Goal: Task Accomplishment & Management: Manage account settings

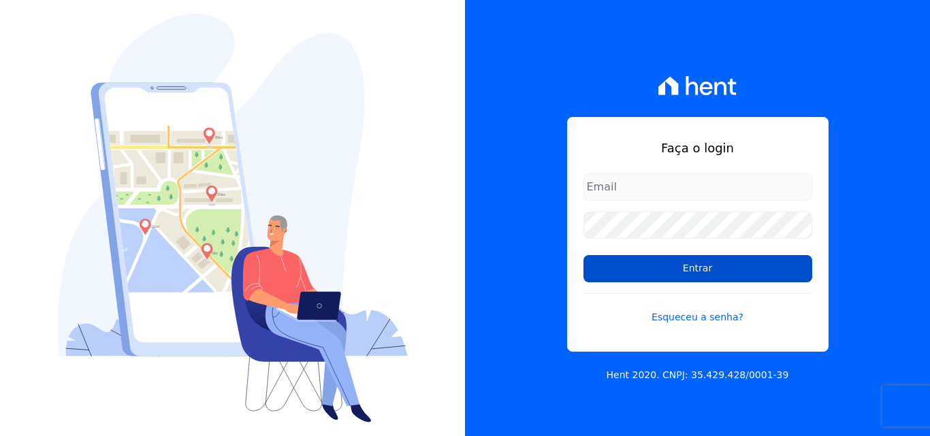
type input "atendimentooasis@celinaguimaraes.com.br"
click at [681, 271] on input "Entrar" at bounding box center [697, 268] width 229 height 27
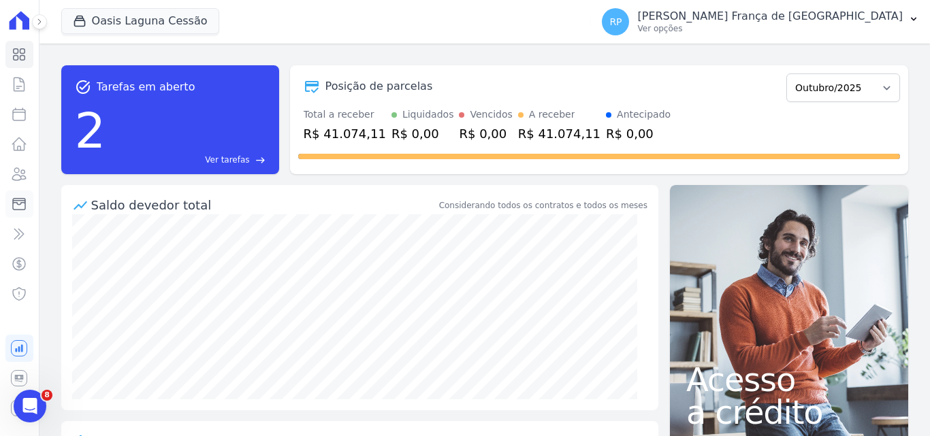
click at [21, 203] on icon at bounding box center [19, 205] width 12 height 12
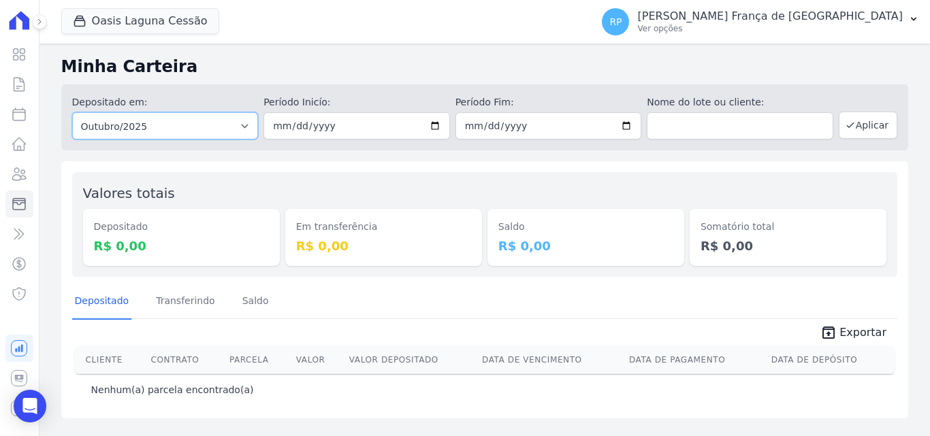
click at [157, 129] on select "Todos os meses Janeiro/2020 Fevereiro/2020 Março/2020 Abril/2020 Maio/2020 Junh…" at bounding box center [165, 125] width 186 height 27
select select "all"
click at [72, 112] on select "Todos os meses Janeiro/2020 Fevereiro/2020 Março/2020 Abril/2020 Maio/2020 Junh…" at bounding box center [165, 125] width 186 height 27
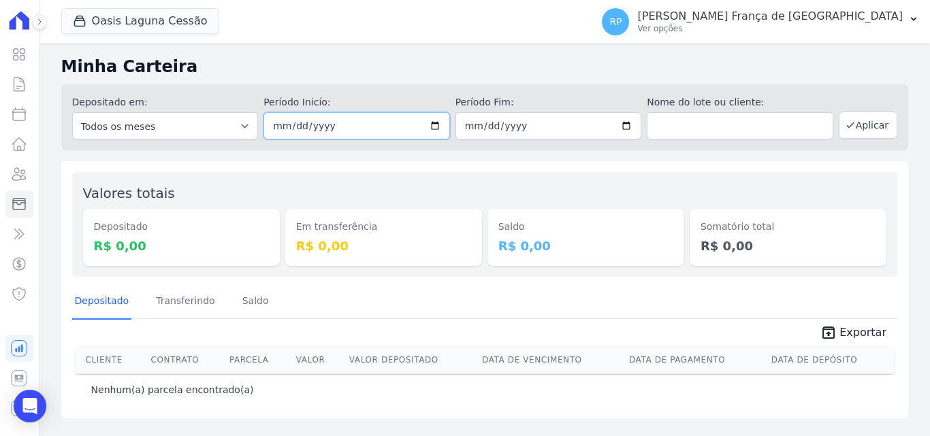
click at [438, 126] on input "date" at bounding box center [356, 125] width 186 height 27
type input "[DATE]"
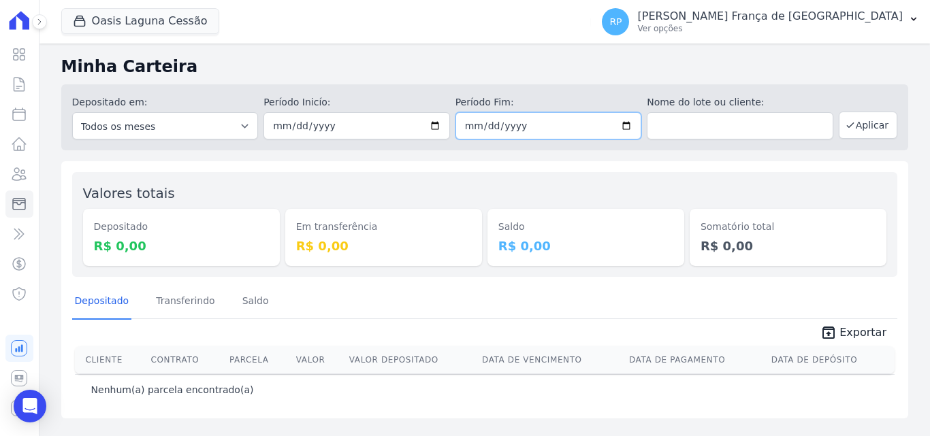
click at [623, 123] on input "date" at bounding box center [548, 125] width 186 height 27
type input "[DATE]"
click at [869, 122] on button "Aplicar" at bounding box center [867, 125] width 59 height 27
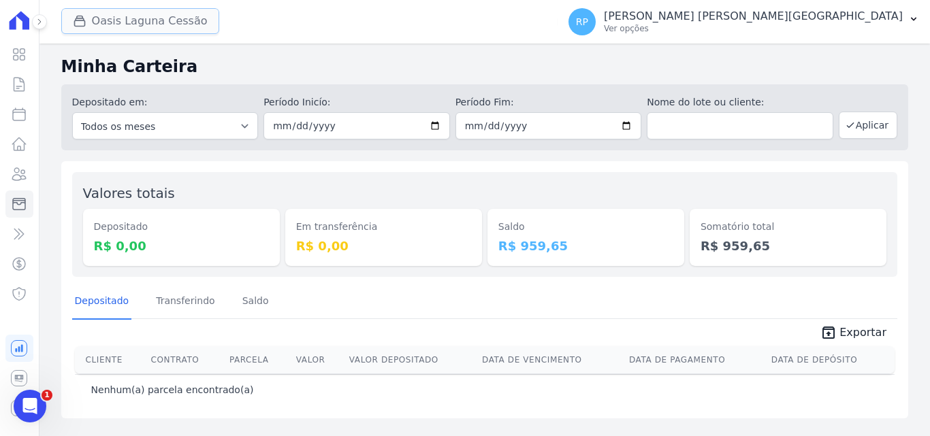
click at [107, 24] on button "Oasis Laguna Cessão" at bounding box center [140, 21] width 158 height 26
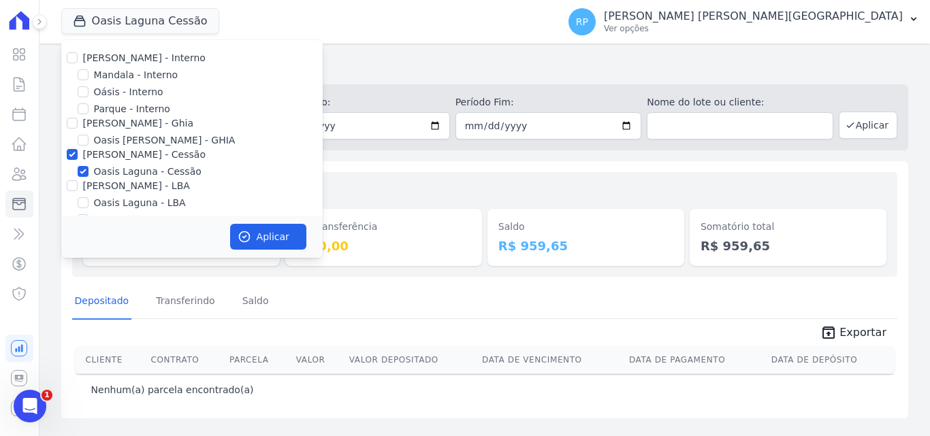
click at [76, 148] on div at bounding box center [72, 155] width 11 height 14
click at [71, 153] on input "[PERSON_NAME] - Cessão" at bounding box center [72, 154] width 11 height 11
checkbox input "false"
click at [86, 91] on input "Oásis - Interno" at bounding box center [83, 91] width 11 height 11
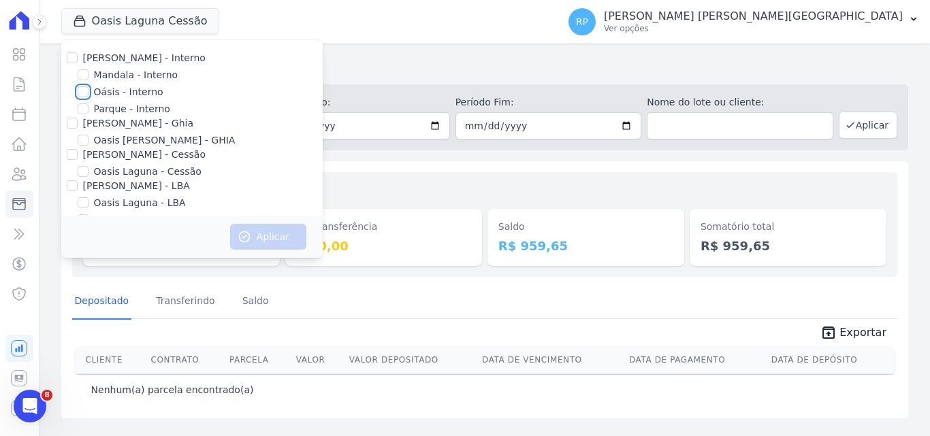
checkbox input "true"
click at [256, 237] on button "Aplicar" at bounding box center [268, 237] width 76 height 26
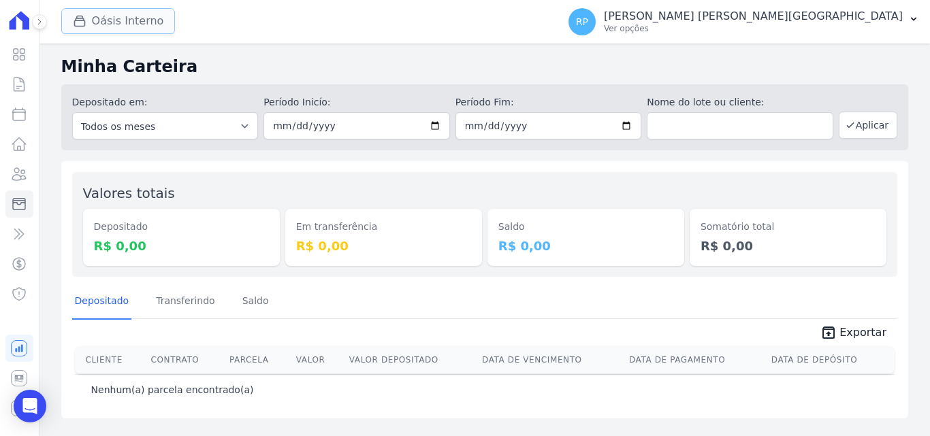
click at [111, 10] on button "Oásis Interno" at bounding box center [118, 21] width 114 height 26
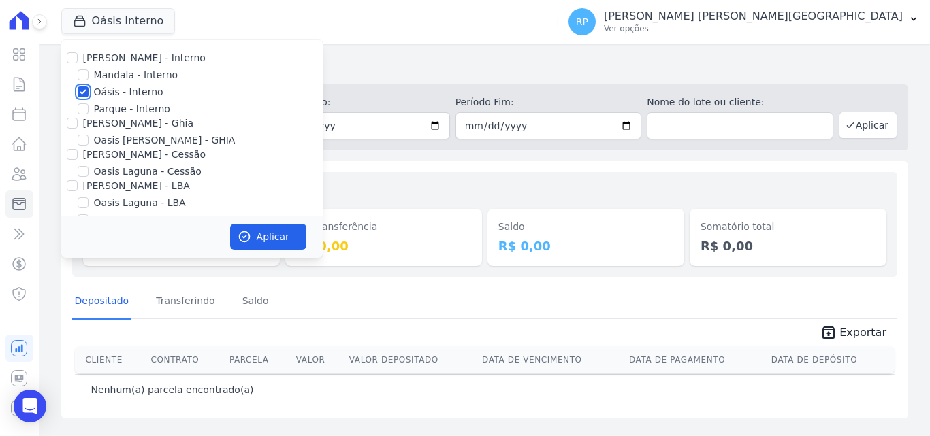
click at [85, 90] on input "Oásis - Interno" at bounding box center [83, 91] width 11 height 11
checkbox input "false"
click at [73, 126] on input "[PERSON_NAME] - Ghia" at bounding box center [72, 123] width 11 height 11
checkbox input "true"
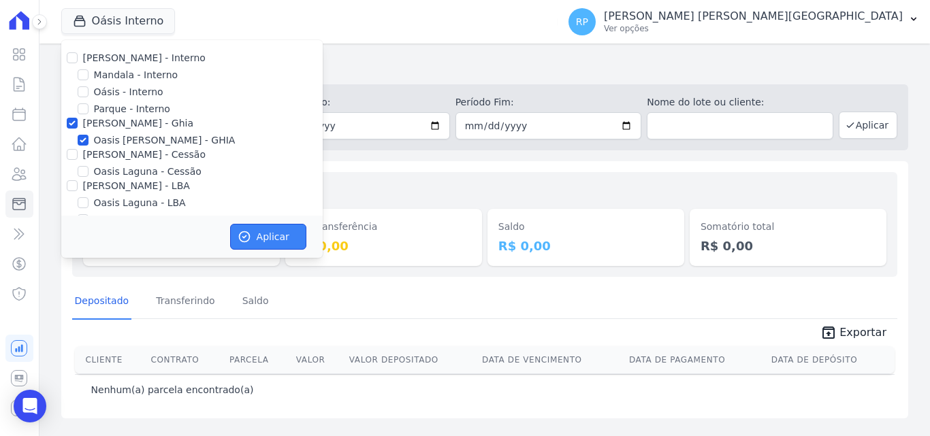
click at [272, 228] on button "Aplicar" at bounding box center [268, 237] width 76 height 26
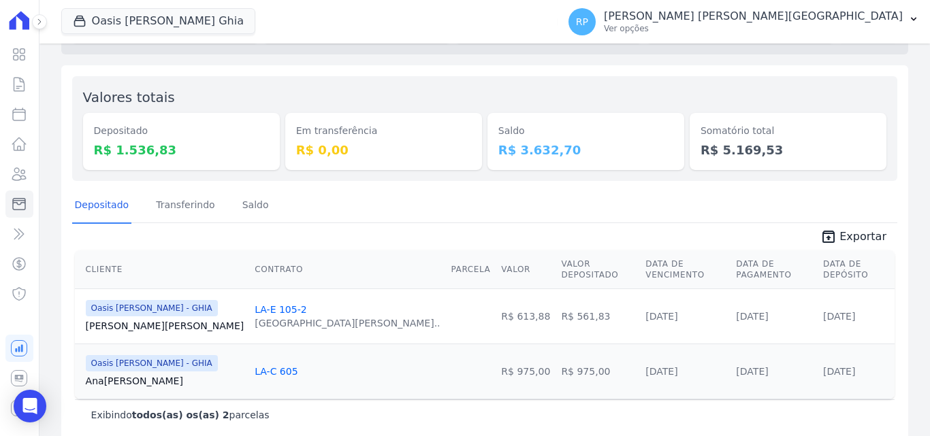
scroll to position [103, 0]
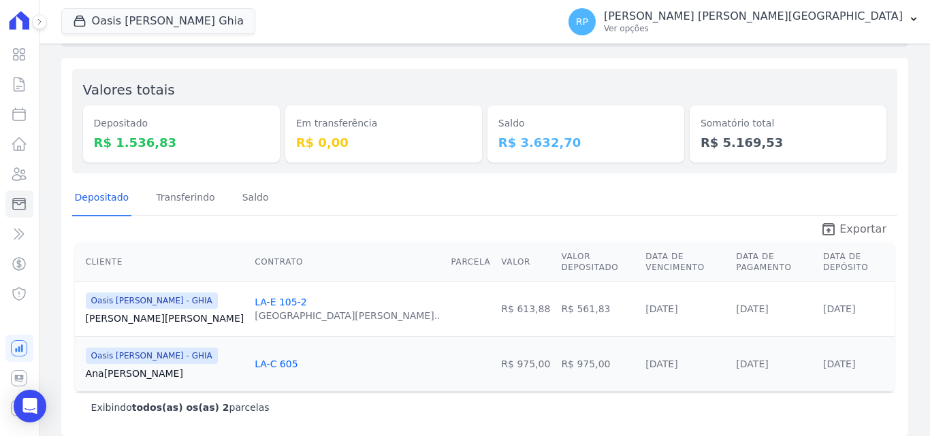
click at [841, 232] on span "Exportar" at bounding box center [862, 229] width 47 height 16
click at [123, 26] on button "Oasis [PERSON_NAME] Ghia" at bounding box center [158, 21] width 194 height 26
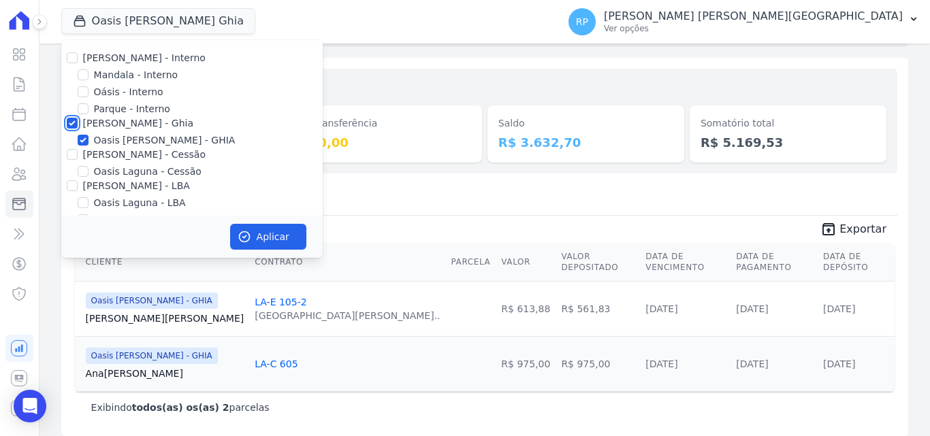
drag, startPoint x: 73, startPoint y: 124, endPoint x: 59, endPoint y: 154, distance: 33.5
click at [72, 123] on input "[PERSON_NAME] - Ghia" at bounding box center [72, 123] width 11 height 11
checkbox input "false"
click at [69, 156] on input "[PERSON_NAME] - Cessão" at bounding box center [72, 154] width 11 height 11
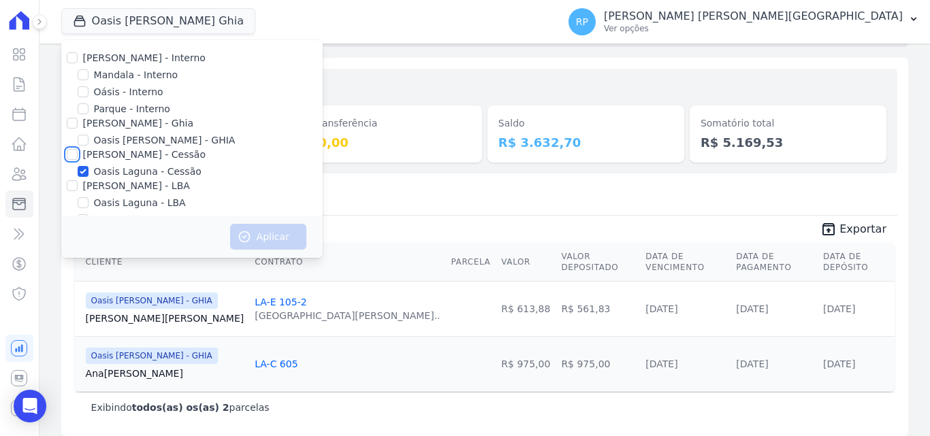
checkbox input "true"
click at [265, 237] on button "Aplicar" at bounding box center [268, 237] width 76 height 26
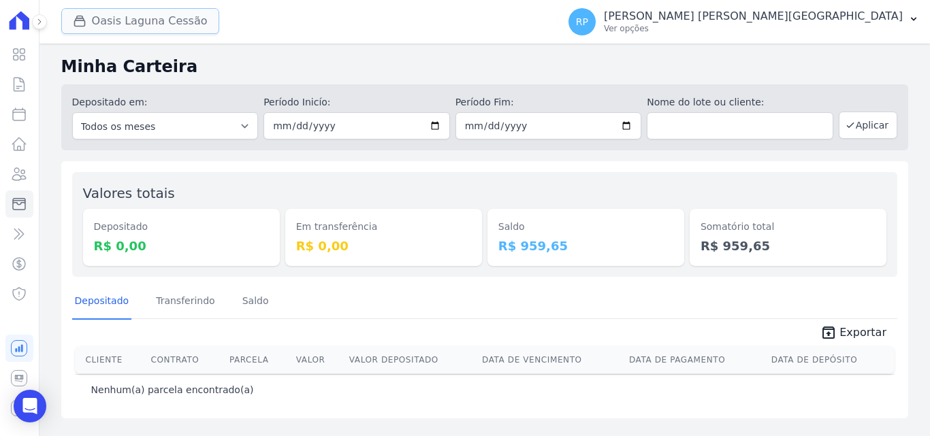
click at [129, 22] on button "Oasis Laguna Cessão" at bounding box center [140, 21] width 158 height 26
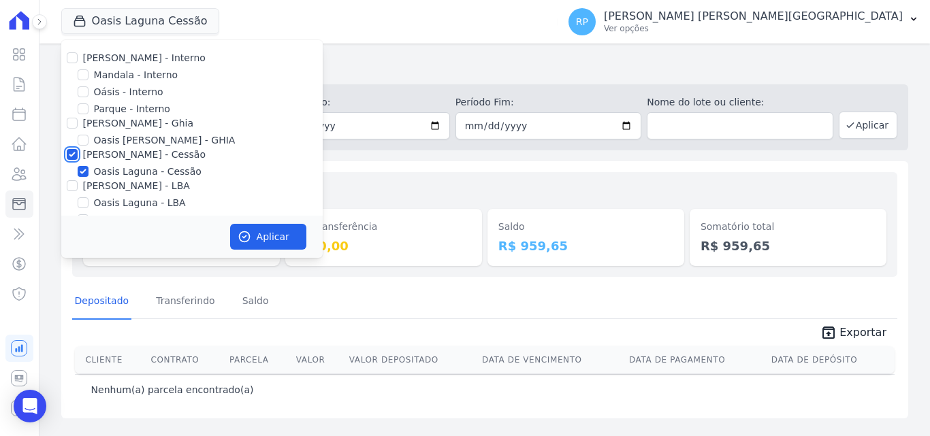
click at [77, 153] on input "[PERSON_NAME] - Cessão" at bounding box center [72, 154] width 11 height 11
checkbox input "false"
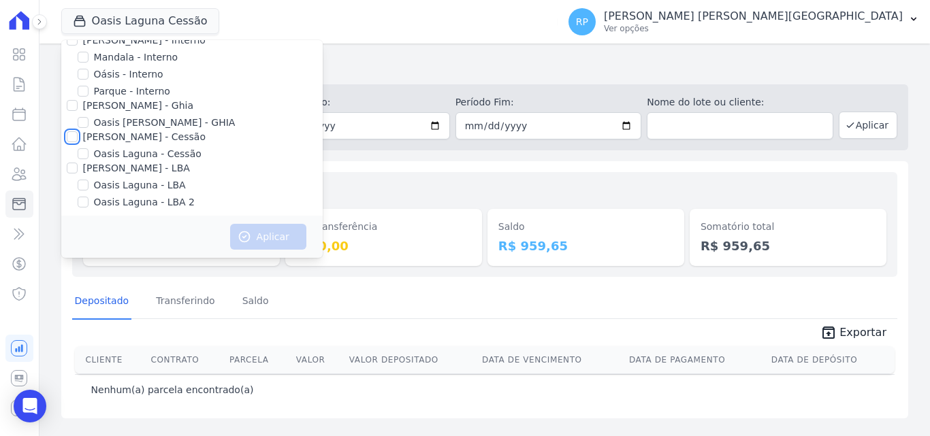
scroll to position [22, 0]
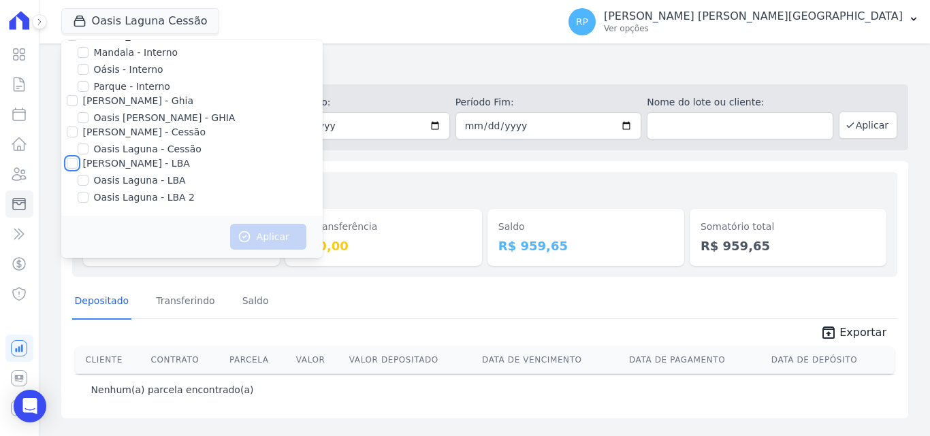
click at [71, 164] on input "[PERSON_NAME] - LBA" at bounding box center [72, 163] width 11 height 11
checkbox input "true"
click at [263, 238] on button "Aplicar" at bounding box center [268, 237] width 76 height 26
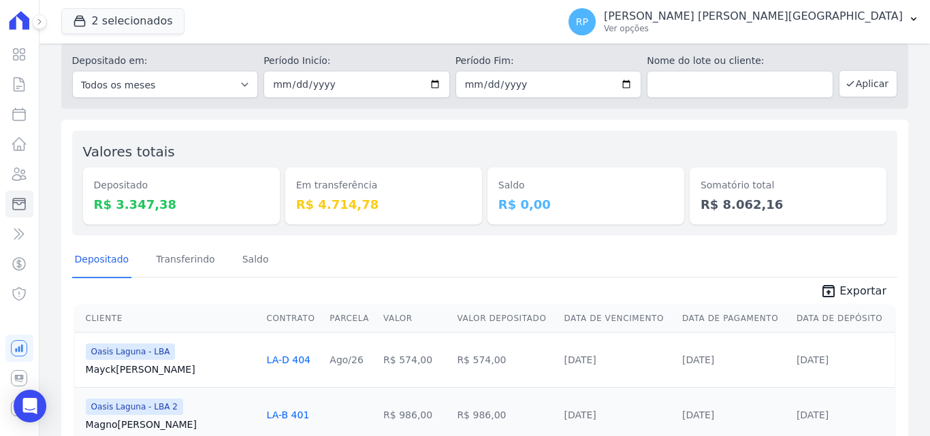
scroll to position [204, 0]
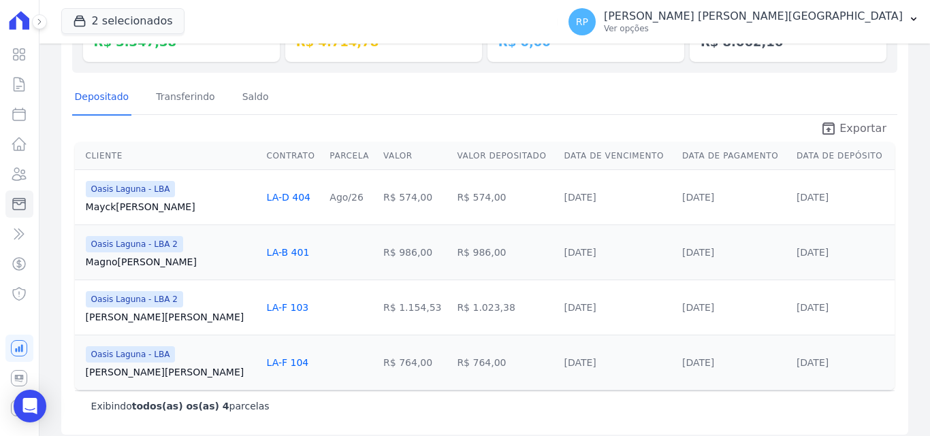
click at [849, 125] on span "Exportar" at bounding box center [862, 128] width 47 height 16
